Goal: Task Accomplishment & Management: Use online tool/utility

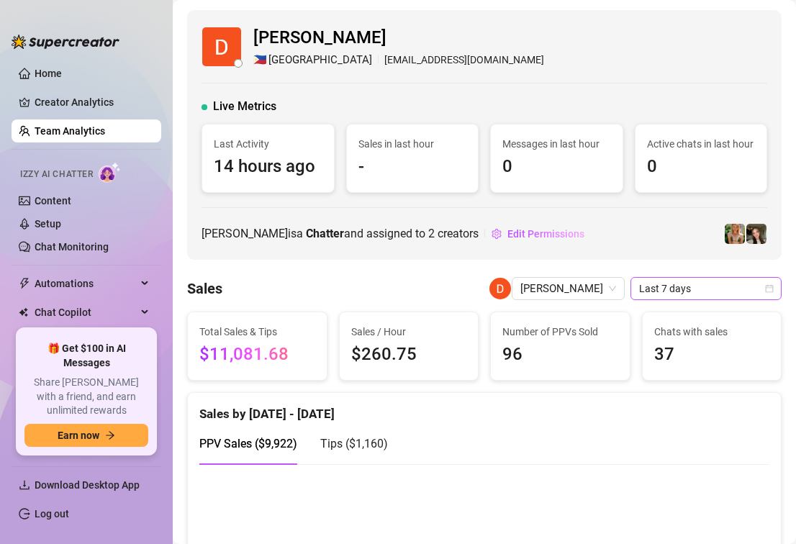
click at [668, 286] on span "Last 7 days" at bounding box center [706, 289] width 134 height 22
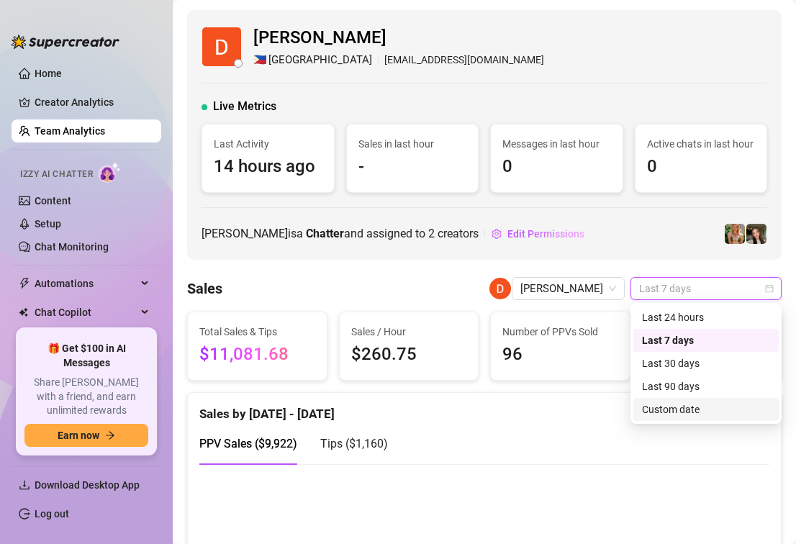
click at [659, 405] on div "Custom date" at bounding box center [706, 409] width 128 height 16
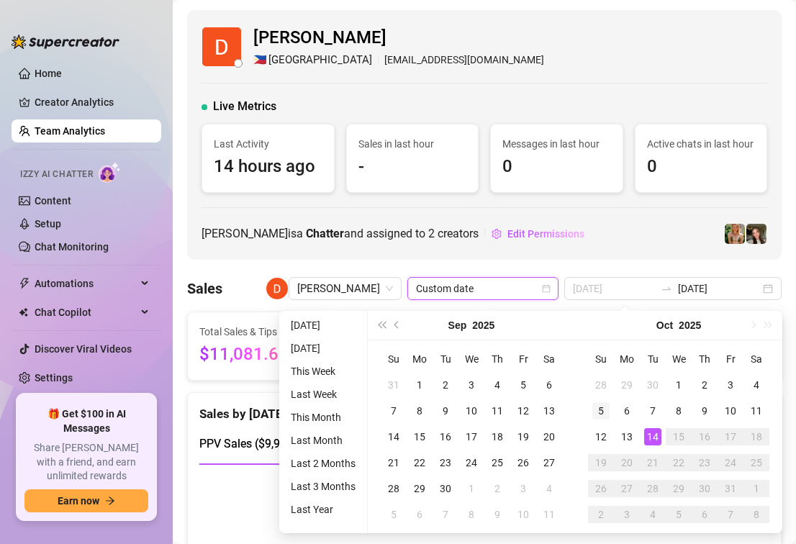
type input "[DATE]"
click at [595, 413] on div "5" at bounding box center [600, 410] width 17 height 17
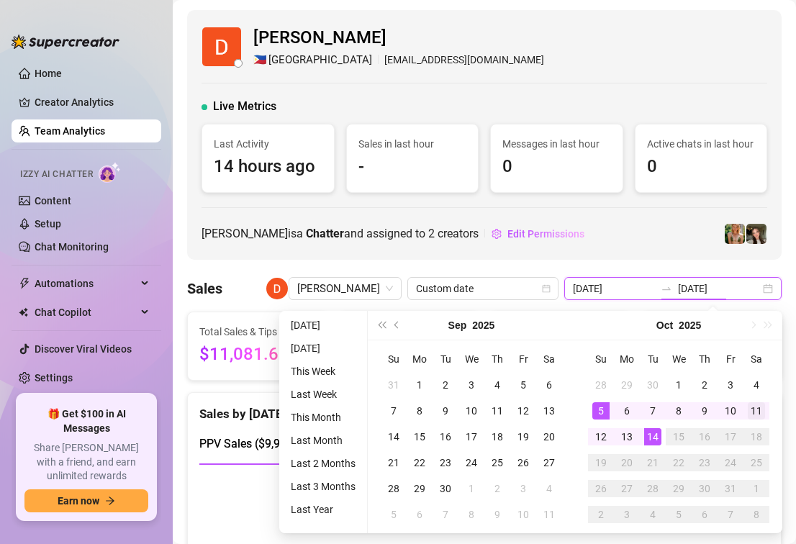
type input "[DATE]"
click at [755, 411] on div "11" at bounding box center [755, 410] width 17 height 17
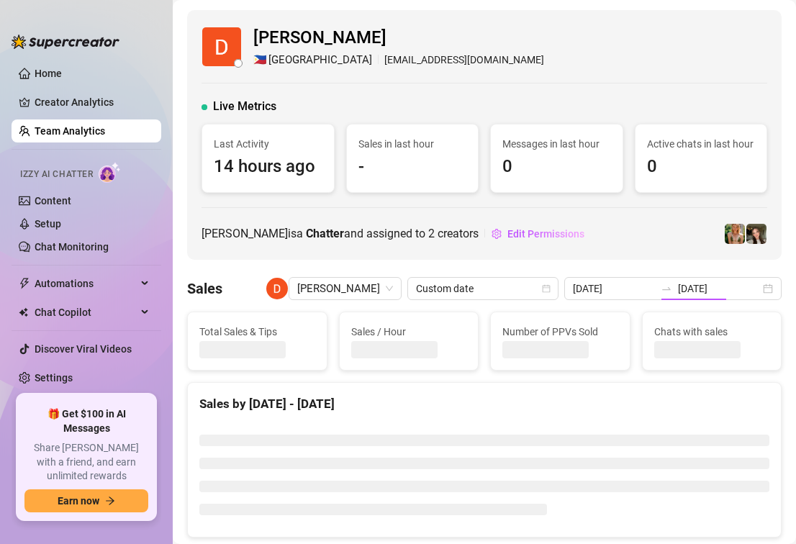
type input "[DATE]"
click at [672, 293] on icon "swap-right" at bounding box center [666, 289] width 12 height 12
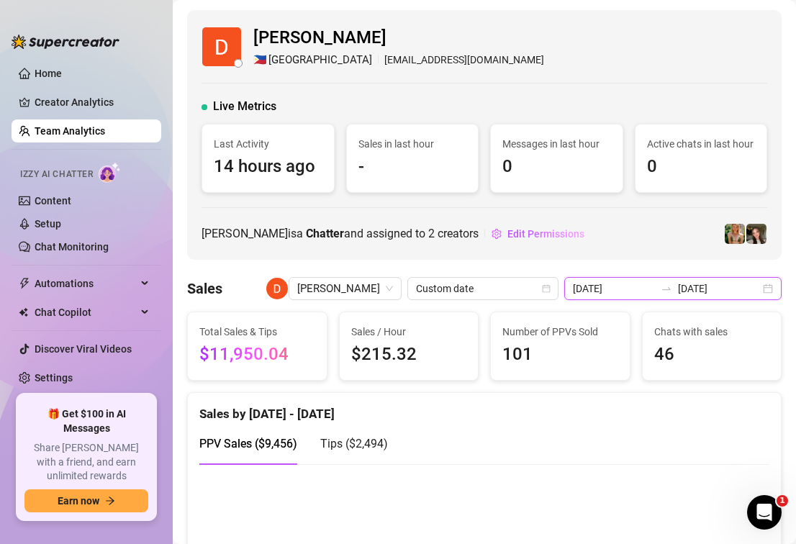
click at [655, 291] on input "[DATE]" at bounding box center [614, 289] width 82 height 16
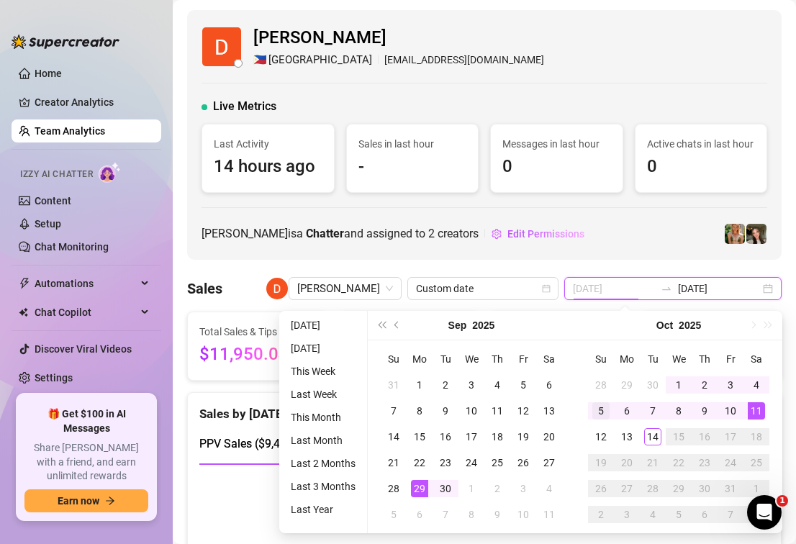
type input "[DATE]"
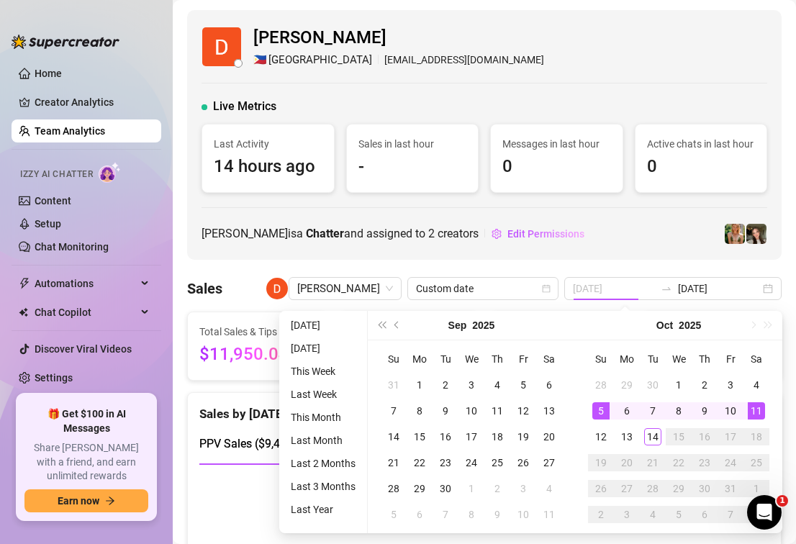
click at [604, 408] on div "5" at bounding box center [600, 410] width 17 height 17
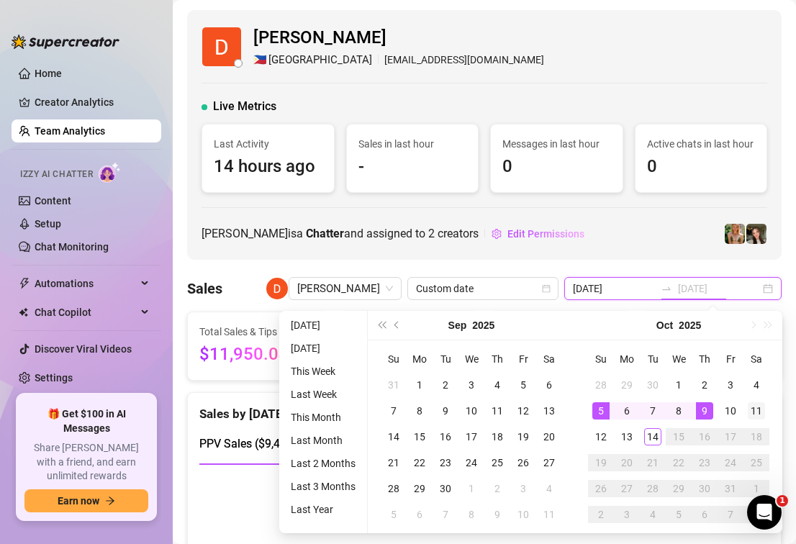
type input "[DATE]"
click at [753, 409] on div "11" at bounding box center [755, 410] width 17 height 17
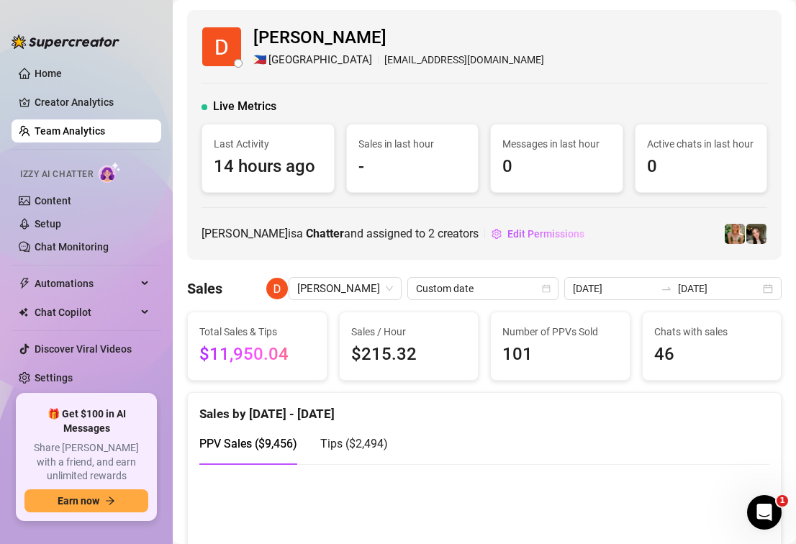
click at [675, 254] on div "[PERSON_NAME] 🇵🇭 [GEOGRAPHIC_DATA] [EMAIL_ADDRESS][DOMAIN_NAME] Live Metrics La…" at bounding box center [484, 135] width 594 height 250
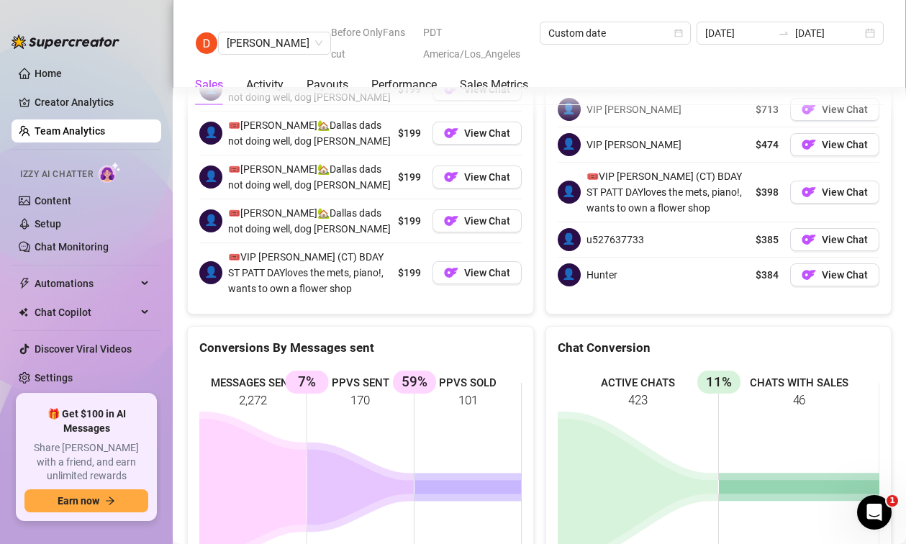
scroll to position [2399, 0]
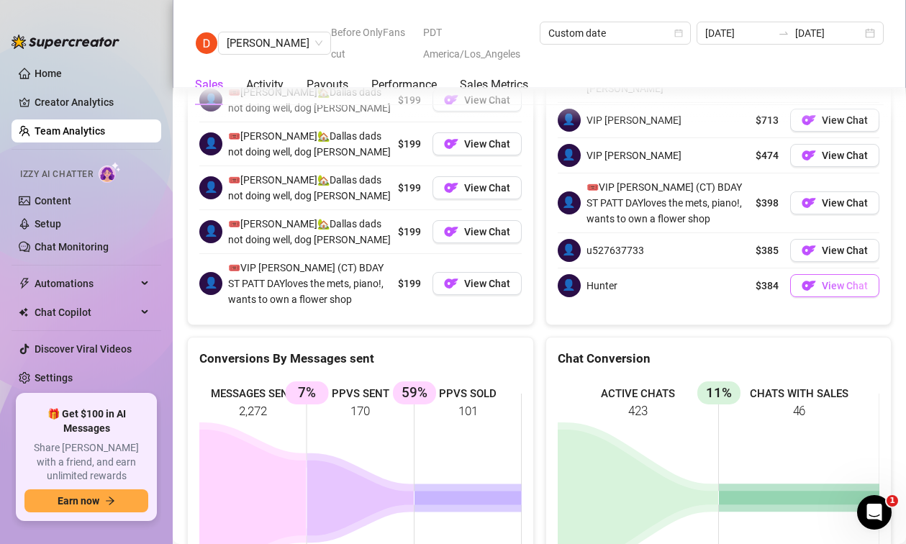
click at [795, 278] on img "button" at bounding box center [808, 285] width 14 height 14
click at [795, 239] on button "View Chat" at bounding box center [834, 250] width 89 height 23
click at [795, 150] on span "View Chat" at bounding box center [844, 156] width 46 height 12
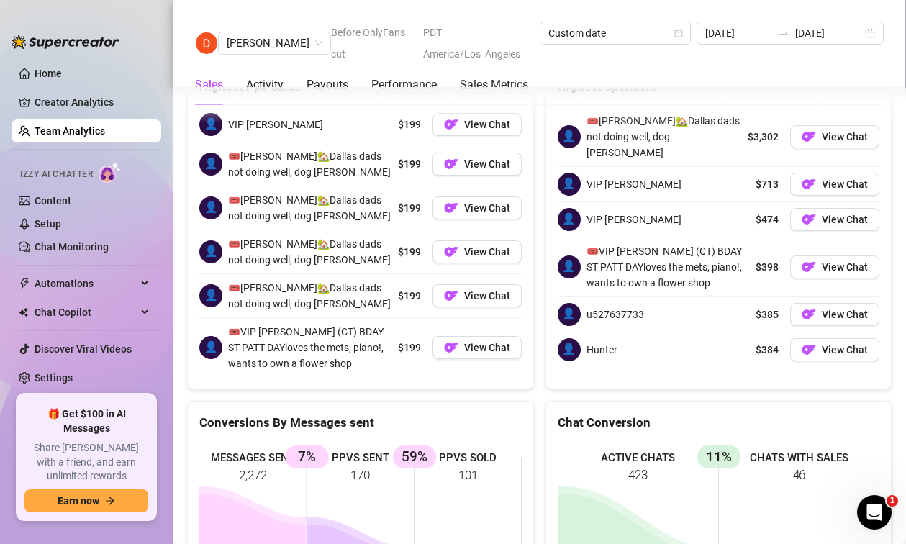
scroll to position [2251, 0]
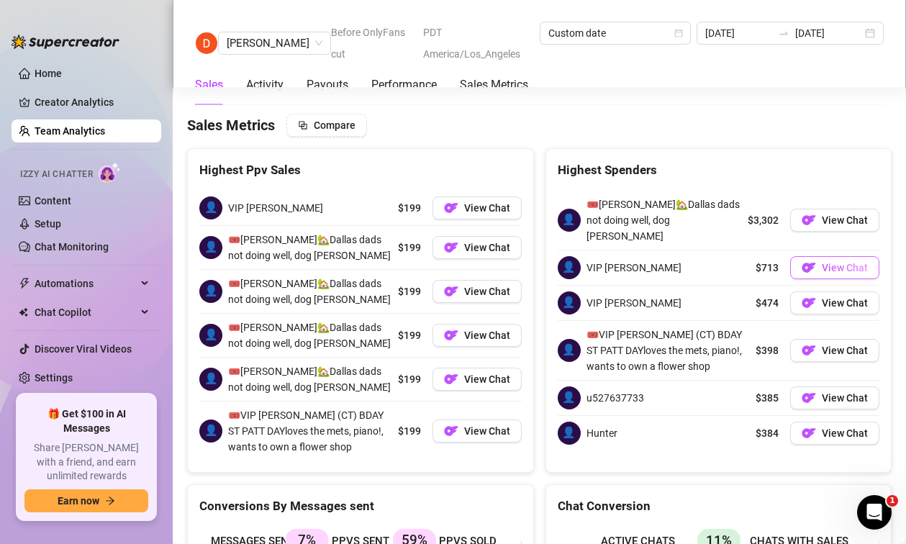
click at [795, 262] on span "View Chat" at bounding box center [844, 268] width 46 height 12
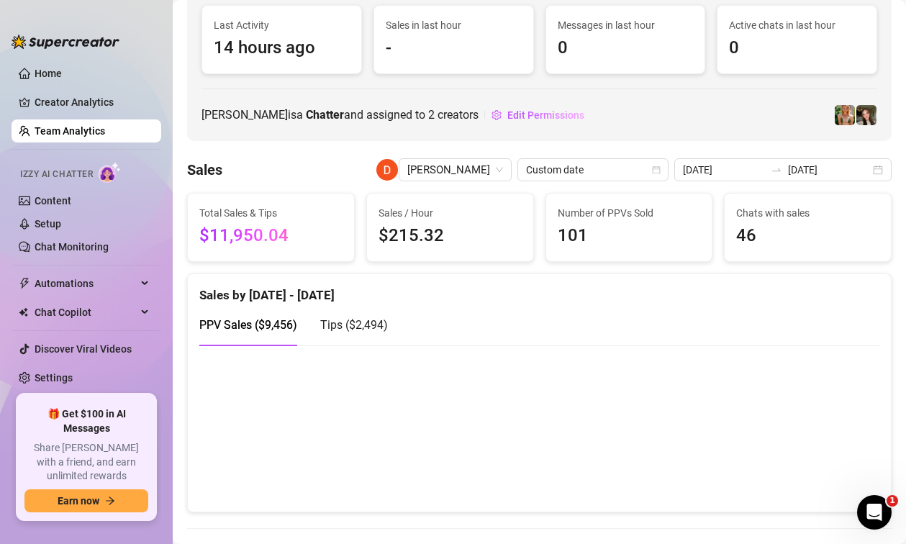
scroll to position [111, 0]
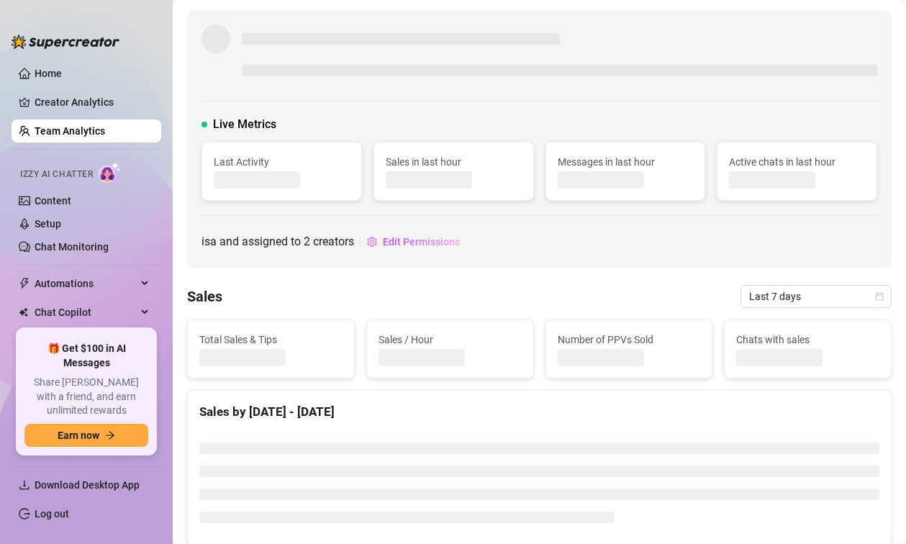
click at [73, 271] on ul "Home Creator Analytics Team Analytics Izzy AI Chatter Content Setup Chat Monito…" at bounding box center [87, 189] width 150 height 267
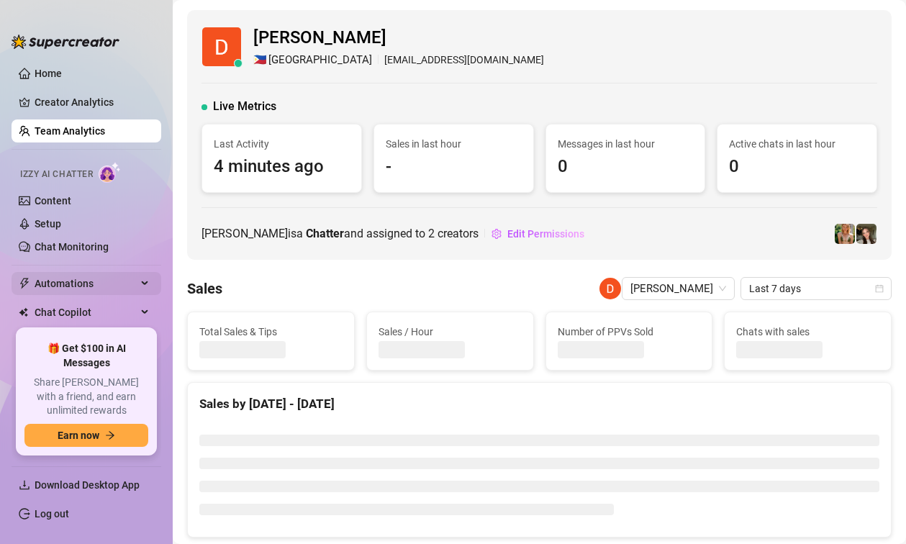
click at [74, 286] on span "Automations" at bounding box center [86, 283] width 102 height 23
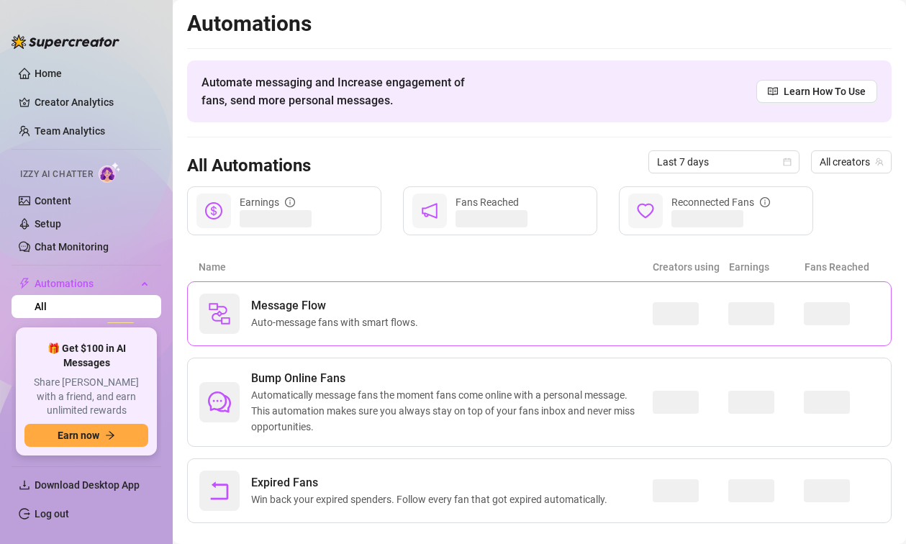
click at [329, 310] on span "Message Flow" at bounding box center [337, 305] width 173 height 17
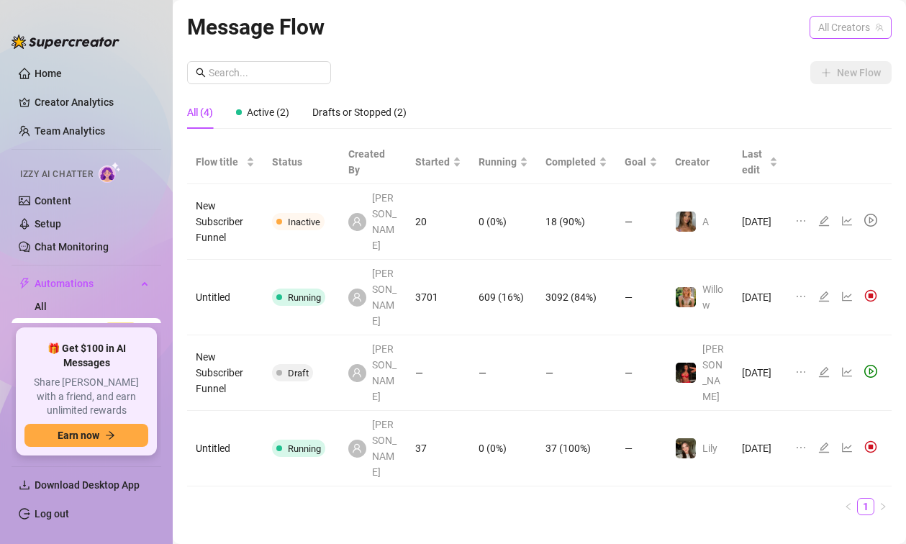
click at [845, 25] on span "All Creators" at bounding box center [850, 28] width 65 height 22
click at [819, 75] on div "Willow ( miss_hand )" at bounding box center [823, 79] width 113 height 17
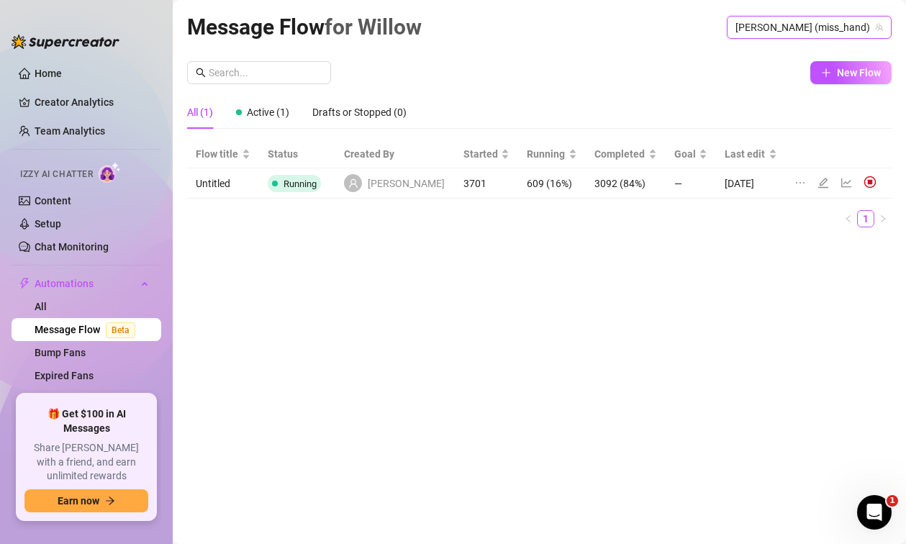
click at [820, 183] on icon "edit" at bounding box center [823, 183] width 12 height 12
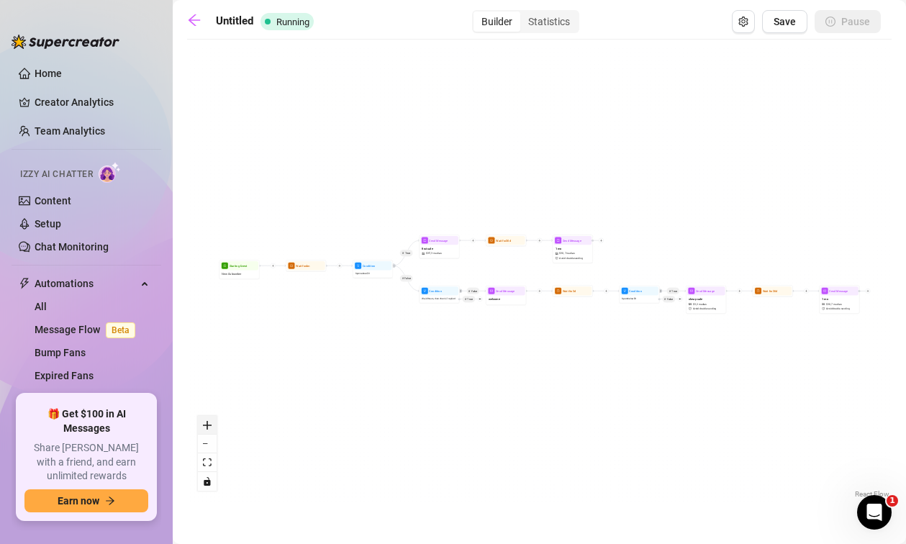
click at [208, 424] on icon "zoom in" at bounding box center [207, 425] width 9 height 9
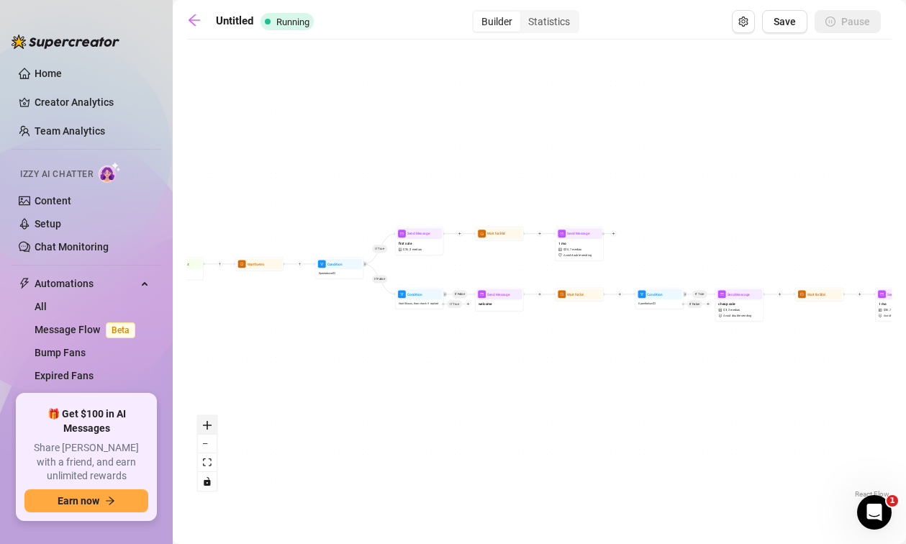
click at [208, 424] on icon "zoom in" at bounding box center [207, 425] width 9 height 9
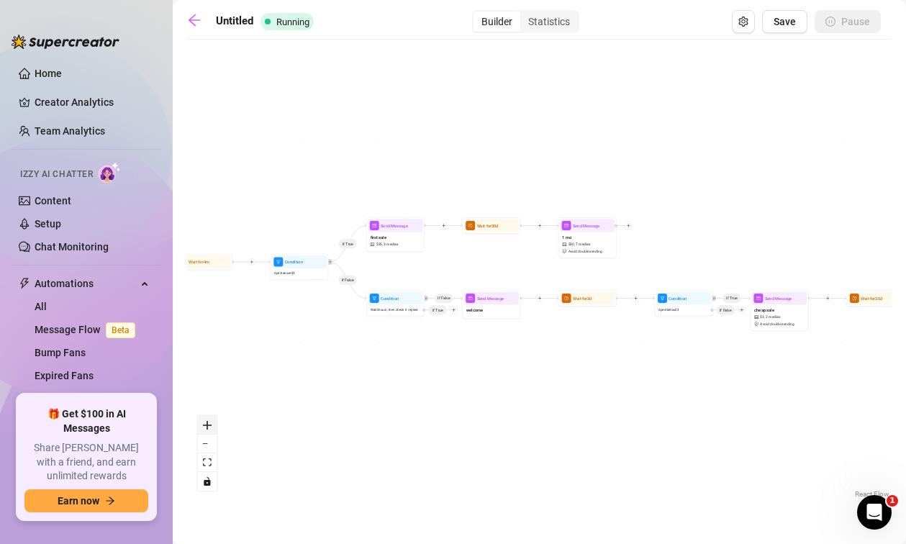
click at [208, 424] on icon "zoom in" at bounding box center [207, 425] width 9 height 9
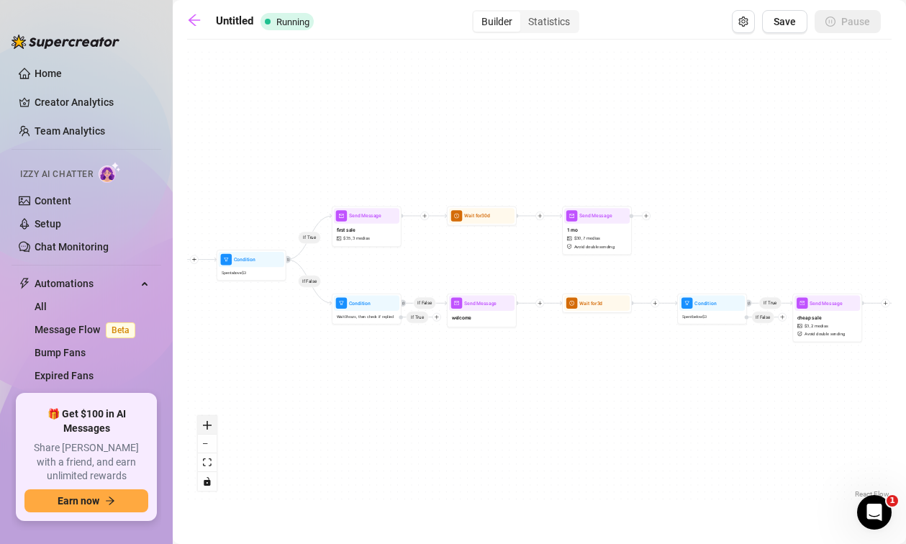
click at [208, 424] on icon "zoom in" at bounding box center [207, 425] width 9 height 9
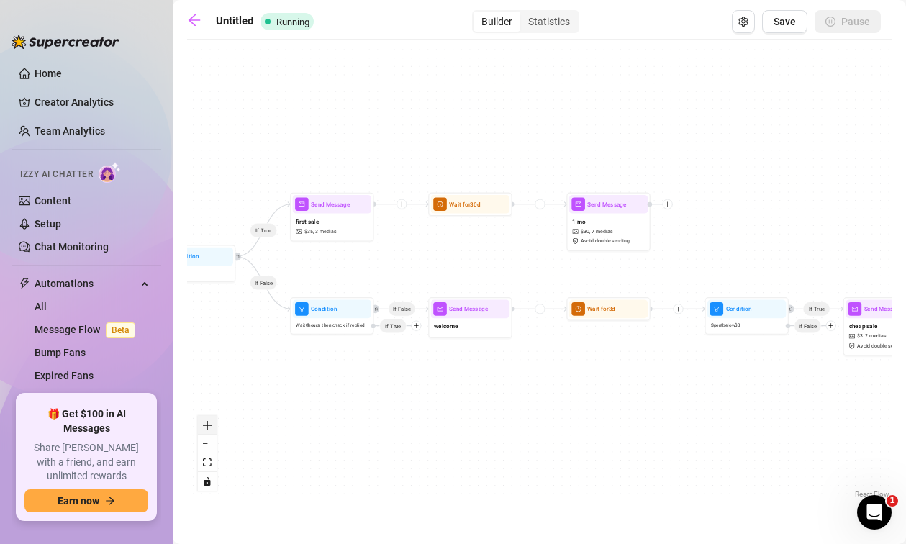
click at [208, 424] on icon "zoom in" at bounding box center [207, 425] width 9 height 9
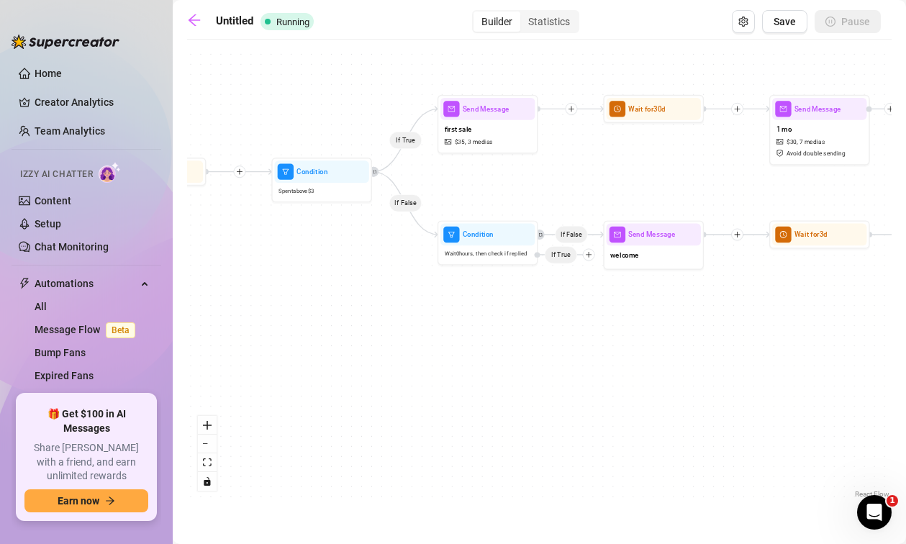
drag, startPoint x: 386, startPoint y: 430, endPoint x: 724, endPoint y: 347, distance: 348.0
click at [723, 347] on div "If True If False If True If False Send Message 1 mo $ 30 , 7 medias Avoid doubl…" at bounding box center [539, 274] width 704 height 455
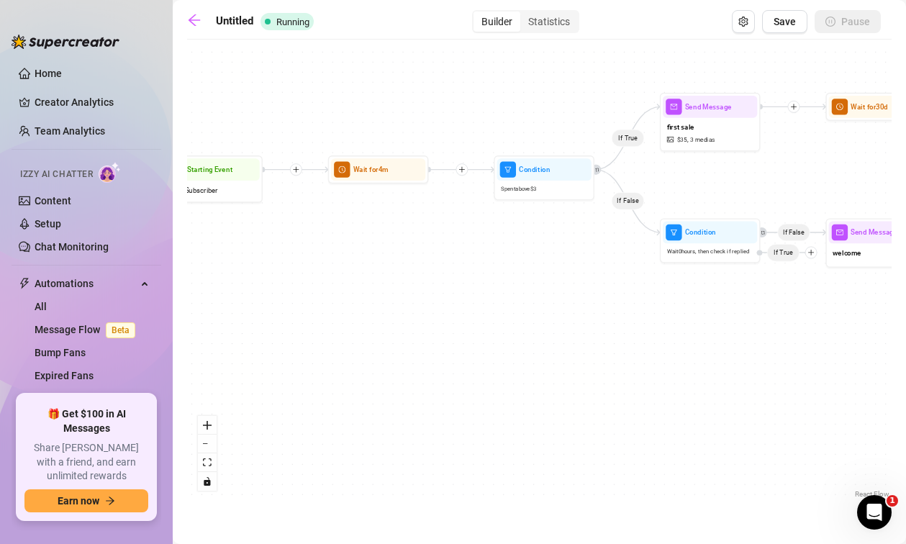
drag, startPoint x: 506, startPoint y: 319, endPoint x: 682, endPoint y: 327, distance: 175.7
click at [683, 327] on div "If True If False If True If False Send Message 1 mo $ 30 , 7 medias Avoid doubl…" at bounding box center [539, 274] width 704 height 455
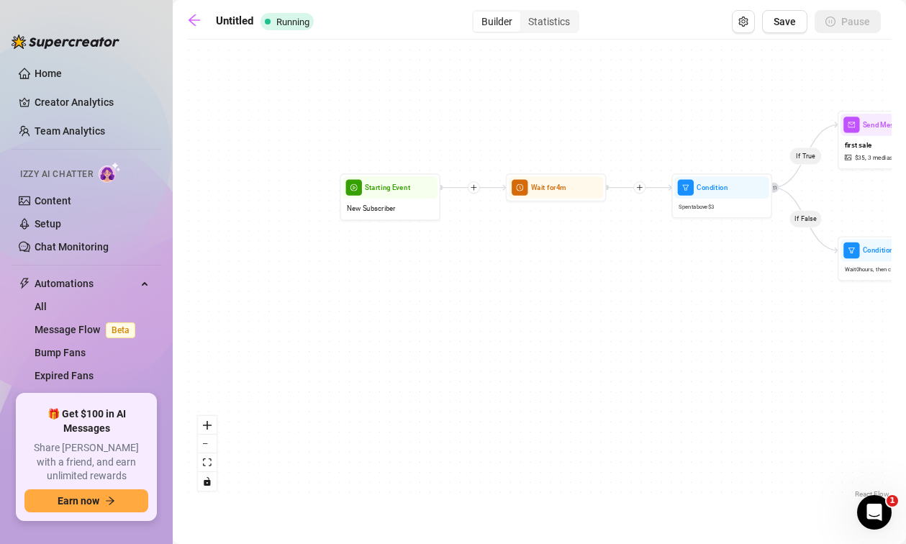
drag, startPoint x: 516, startPoint y: 312, endPoint x: 599, endPoint y: 322, distance: 83.3
click at [599, 322] on div "If True If False If True If False Send Message 1 mo $ 30 , 7 medias Avoid doubl…" at bounding box center [539, 274] width 704 height 455
